Goal: Use online tool/utility: Utilize a website feature to perform a specific function

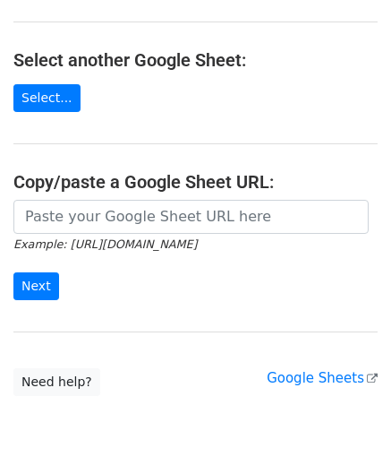
scroll to position [179, 0]
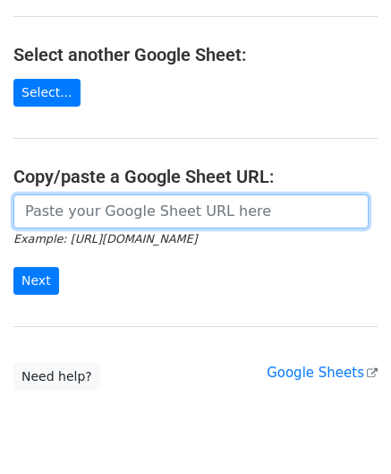
click at [95, 216] on input "url" at bounding box center [191, 211] width 356 height 34
paste input "https://docs.google.com/spreadsheets/d/1f0cZiNPkAqFXiAC3mD1lH4KG4KWtr121U0wzuwm…"
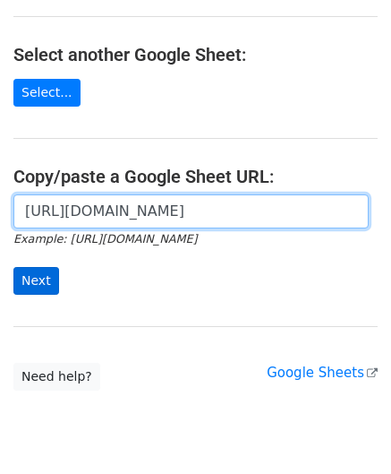
scroll to position [0, 397]
type input "https://docs.google.com/spreadsheets/d/1f0cZiNPkAqFXiAC3mD1lH4KG4KWtr121U0wzuwm…"
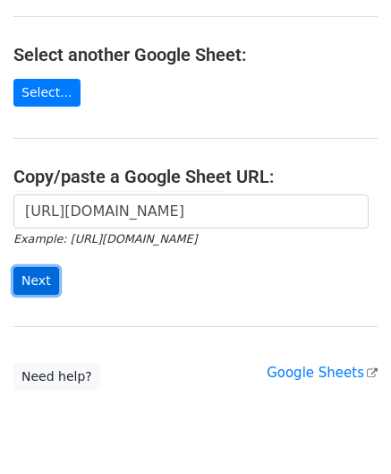
click at [49, 282] on input "Next" at bounding box center [36, 281] width 46 height 28
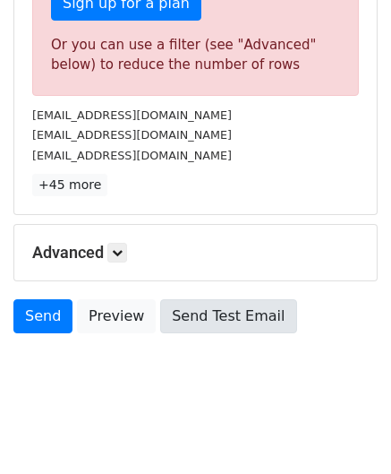
scroll to position [604, 0]
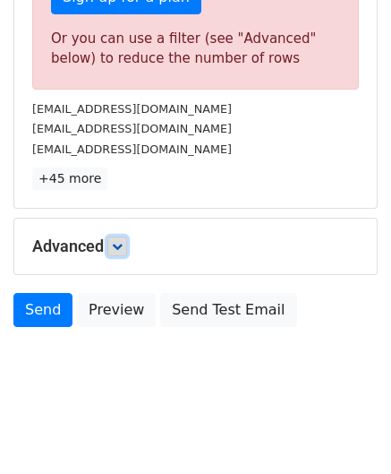
click at [122, 242] on icon at bounding box center [117, 246] width 11 height 11
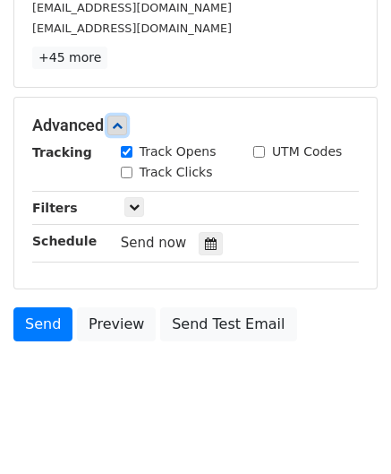
scroll to position [761, 0]
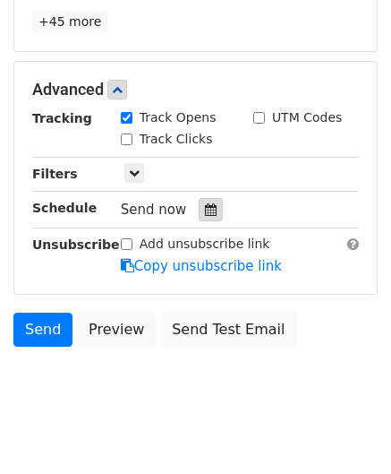
click at [205, 203] on icon at bounding box center [211, 209] width 12 height 13
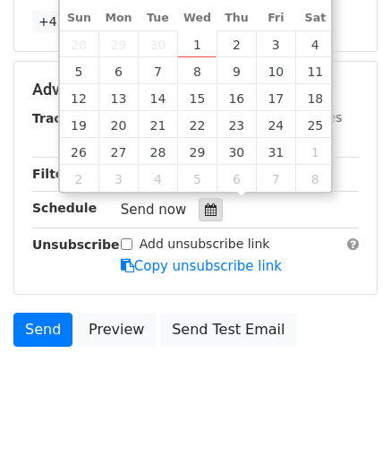
click at [205, 203] on icon at bounding box center [211, 209] width 12 height 13
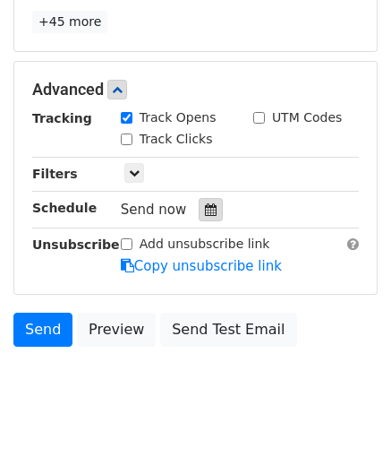
click at [205, 210] on icon at bounding box center [211, 209] width 12 height 13
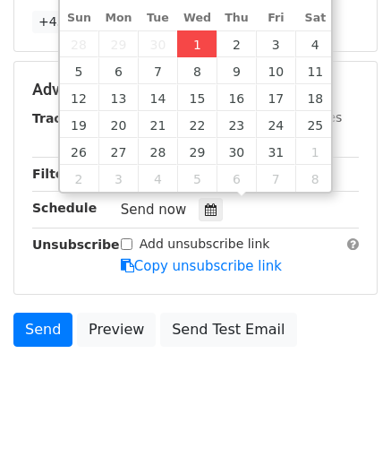
type input "[DATE] 12:00"
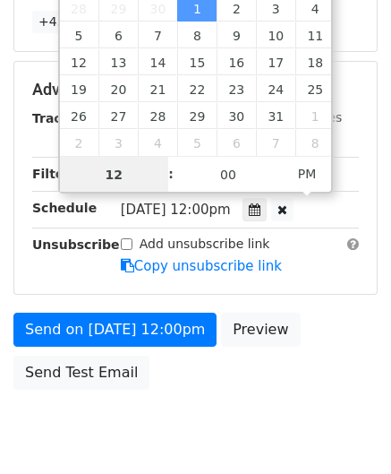
type input "6"
drag, startPoint x: 127, startPoint y: 176, endPoint x: 64, endPoint y: 176, distance: 63.6
click at [64, 176] on input "6" at bounding box center [114, 175] width 109 height 36
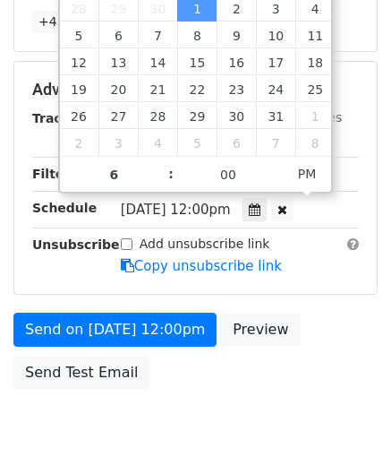
type input "[DATE] 18:00"
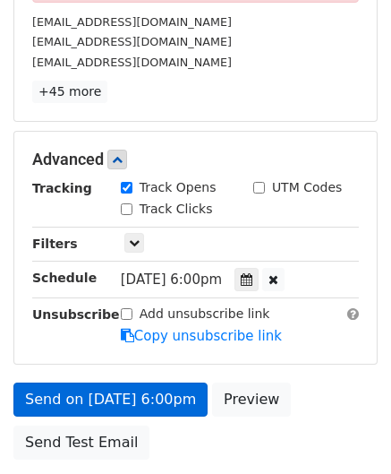
scroll to position [732, 0]
